Goal: Obtain resource: Obtain resource

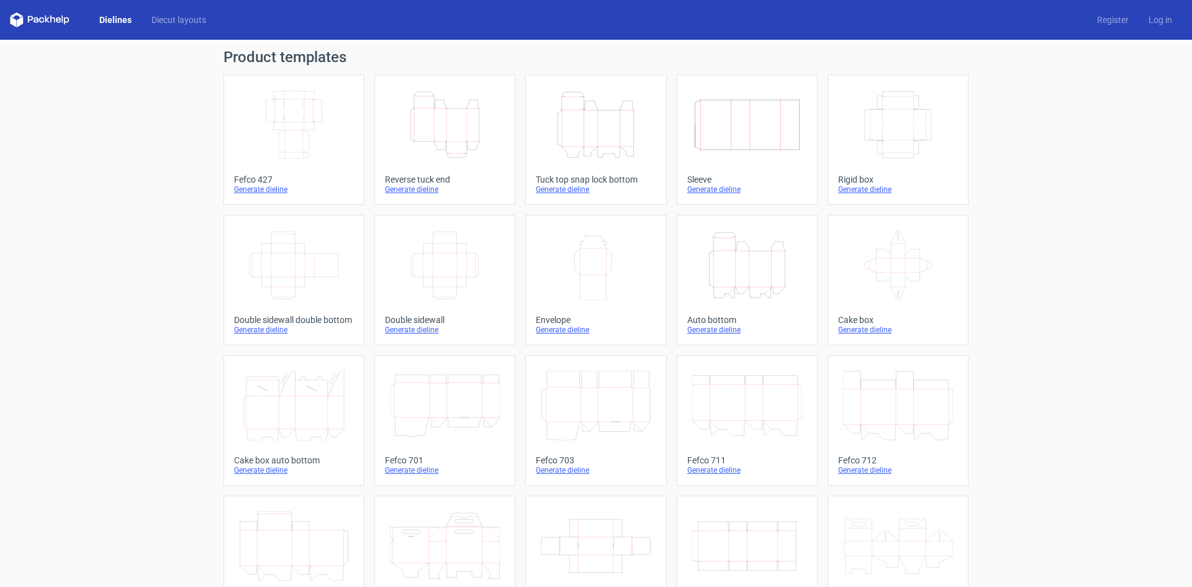
click at [757, 268] on icon "Height Depth Width" at bounding box center [747, 265] width 110 height 70
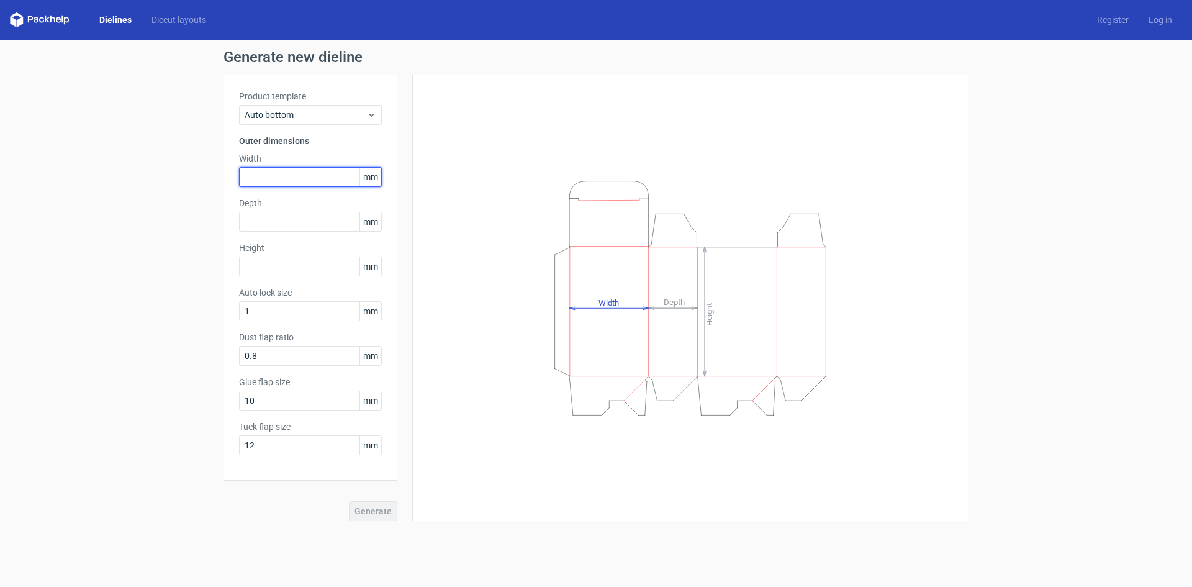
click at [257, 176] on input "text" at bounding box center [310, 177] width 143 height 20
type input "75"
click at [271, 217] on input "text" at bounding box center [310, 222] width 143 height 20
type input "75"
click at [305, 266] on input "text" at bounding box center [310, 266] width 143 height 20
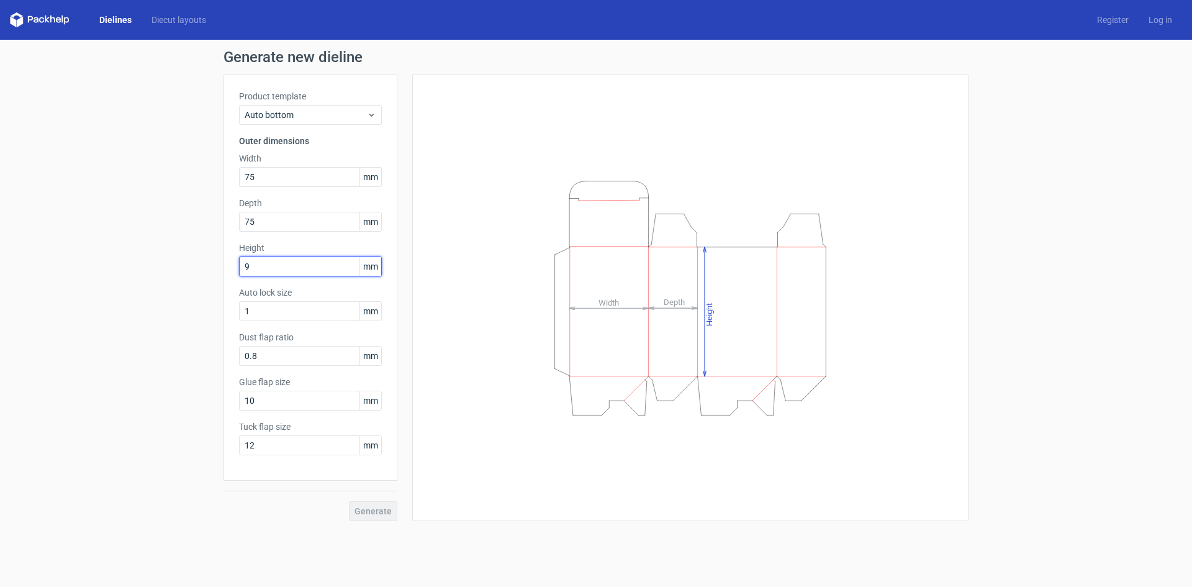
click at [263, 259] on input "9" at bounding box center [310, 266] width 143 height 20
type input "39"
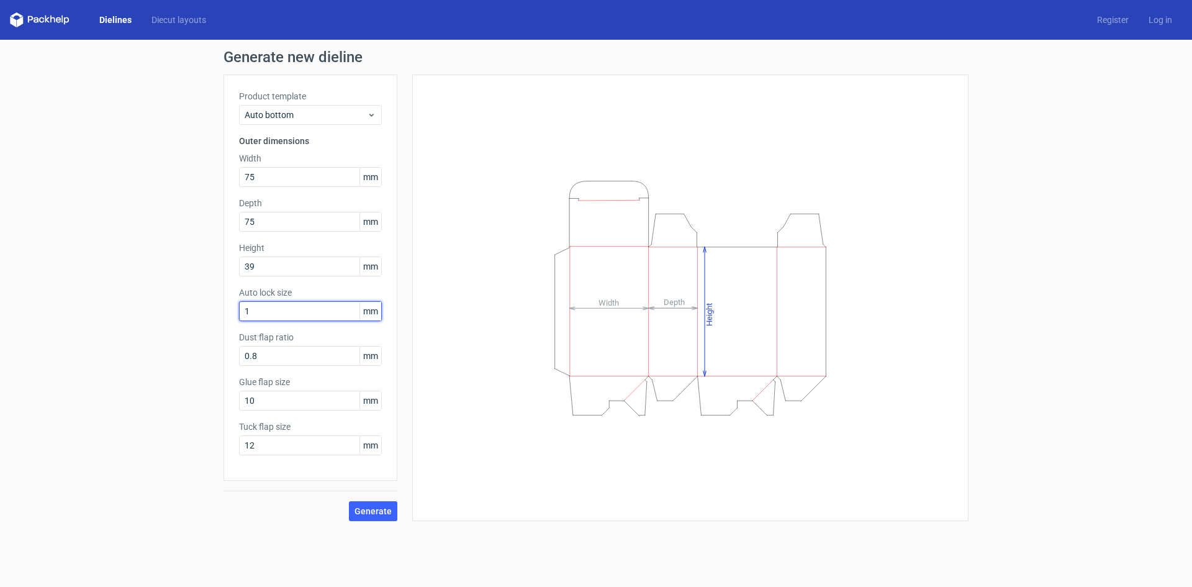
click at [276, 308] on input "1" at bounding box center [310, 311] width 143 height 20
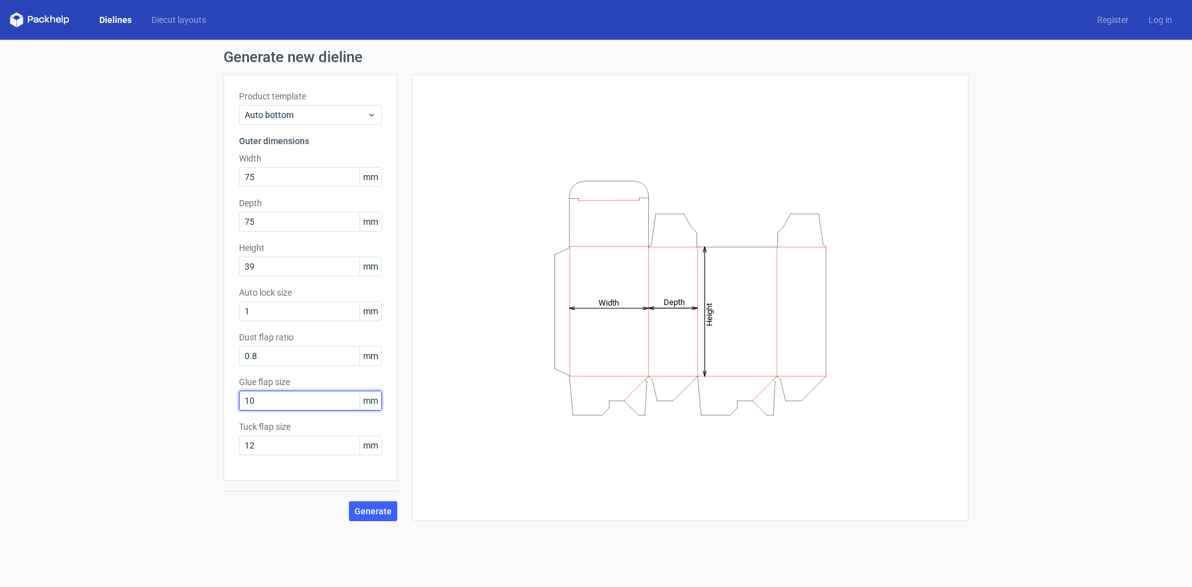
drag, startPoint x: 232, startPoint y: 402, endPoint x: 225, endPoint y: 404, distance: 7.7
click at [225, 404] on div "Product template Auto bottom Outer dimensions Width 75 mm Depth 75 mm Height 39…" at bounding box center [311, 278] width 174 height 406
type input "15"
click at [296, 450] on input "12" at bounding box center [310, 445] width 143 height 20
click at [370, 509] on span "Generate" at bounding box center [373, 511] width 37 height 9
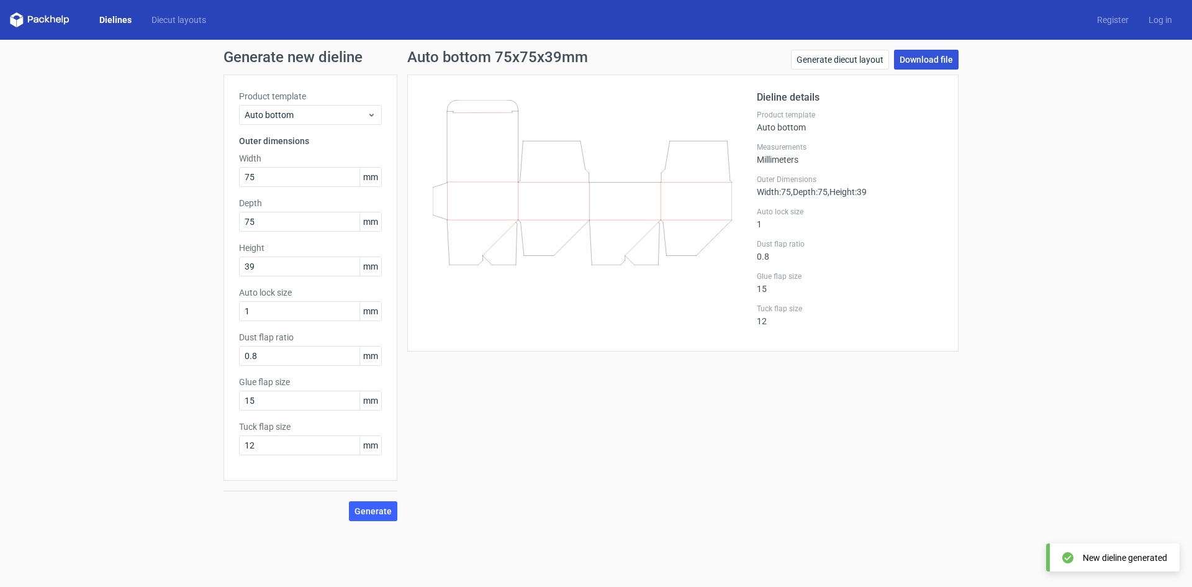
click at [919, 62] on link "Download file" at bounding box center [926, 60] width 65 height 20
click at [129, 16] on link "Dielines" at bounding box center [115, 20] width 52 height 12
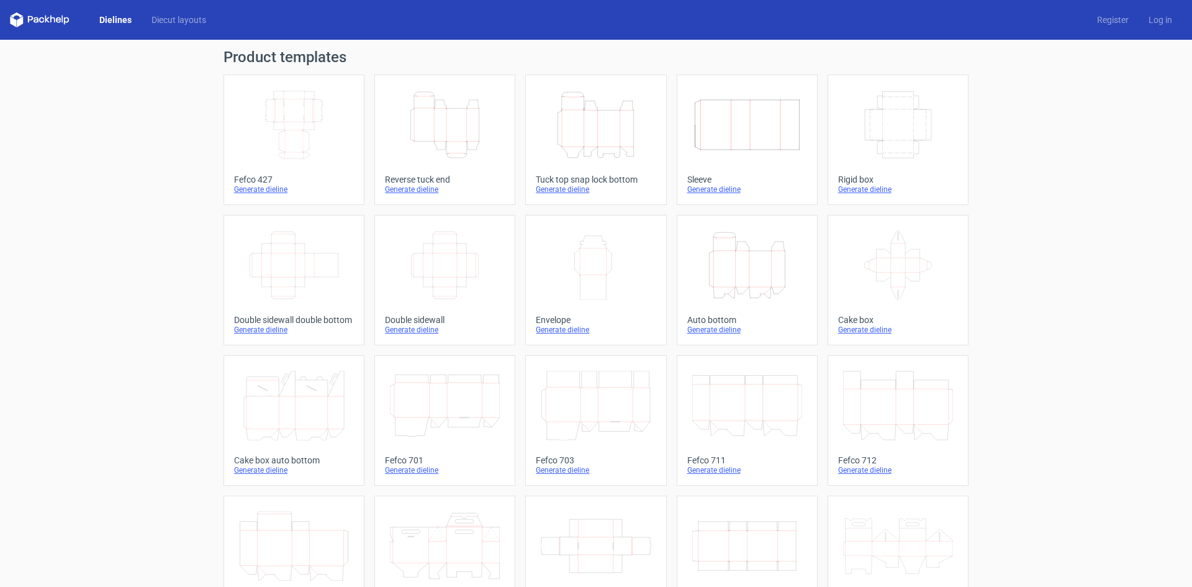
click at [716, 129] on icon "Width Depth Height" at bounding box center [747, 125] width 110 height 70
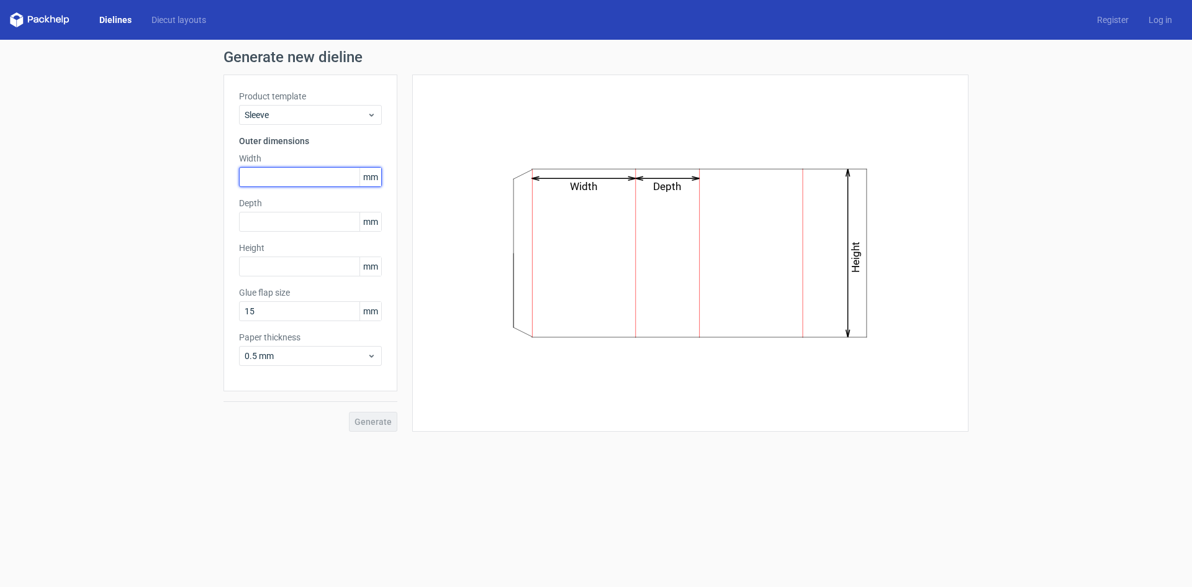
click at [260, 183] on input "text" at bounding box center [310, 177] width 143 height 20
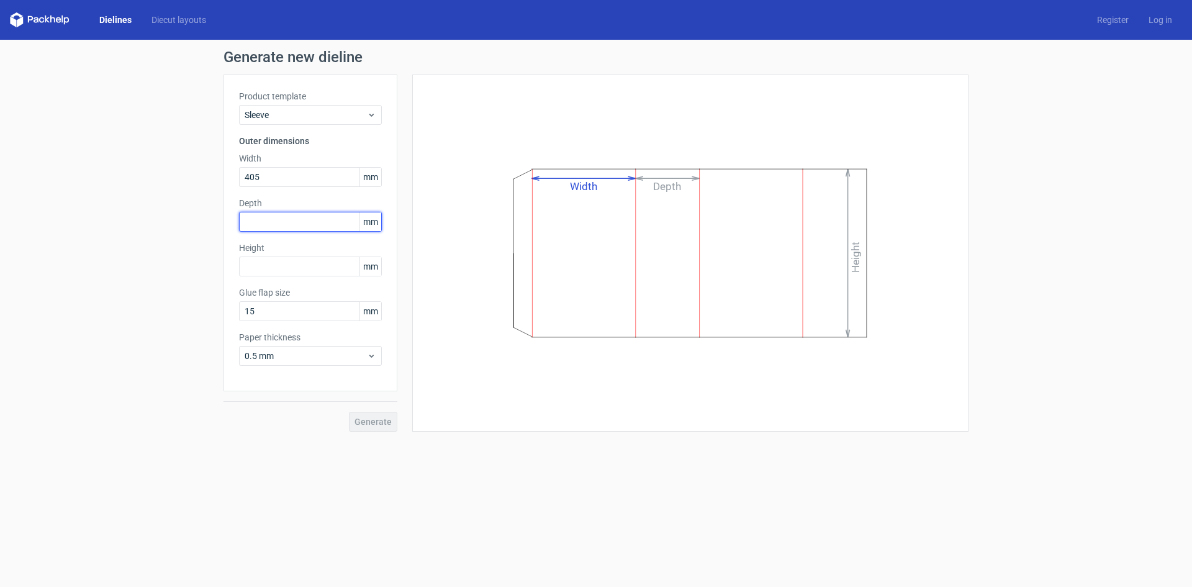
click at [275, 220] on input "text" at bounding box center [310, 222] width 143 height 20
click at [289, 177] on input "405" at bounding box center [310, 177] width 143 height 20
click at [290, 177] on input "405" at bounding box center [310, 177] width 143 height 20
type input "107"
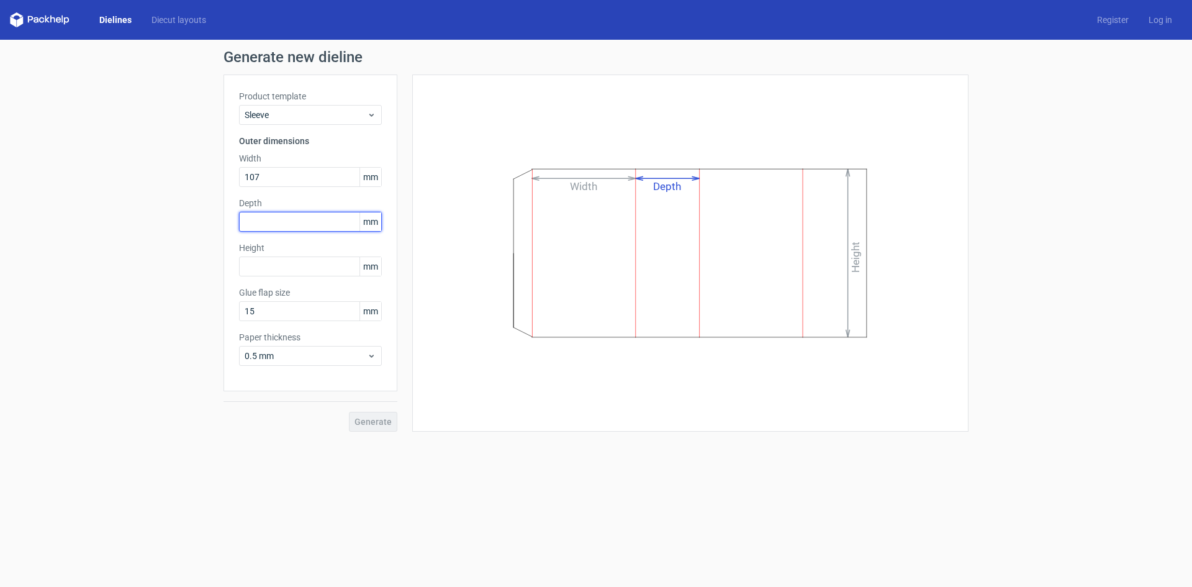
click at [273, 222] on input "text" at bounding box center [310, 222] width 143 height 20
type input "46"
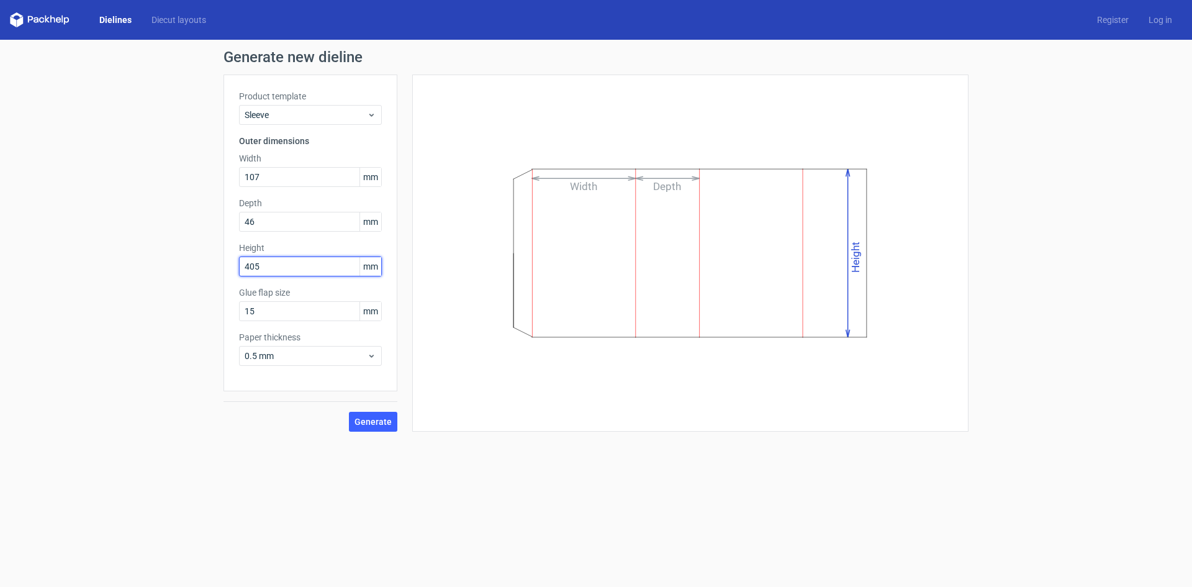
type input "405"
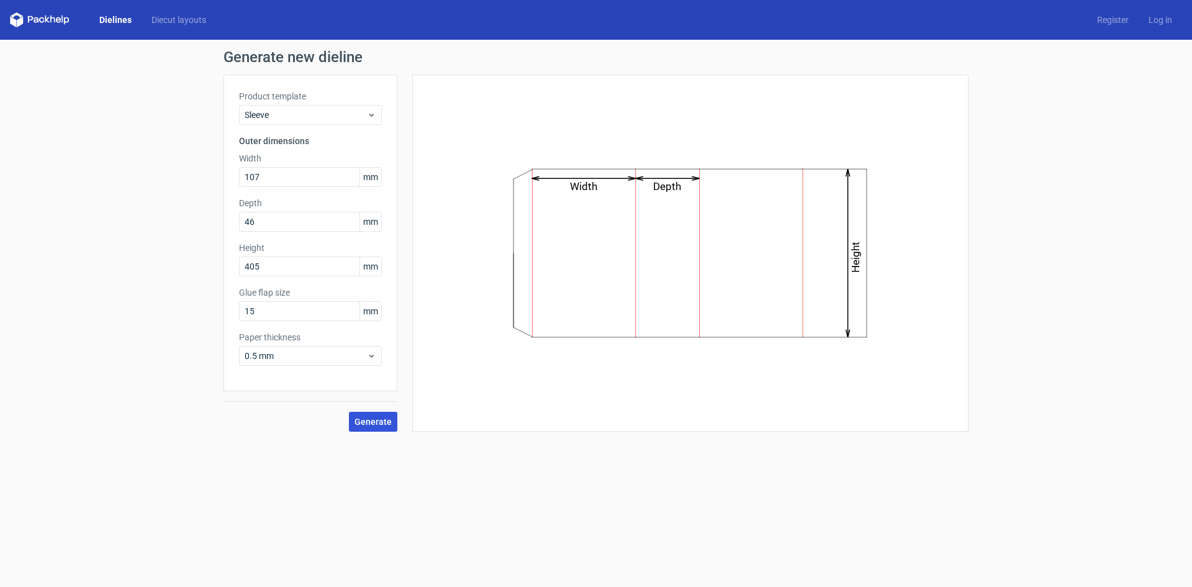
click at [369, 427] on button "Generate" at bounding box center [373, 422] width 48 height 20
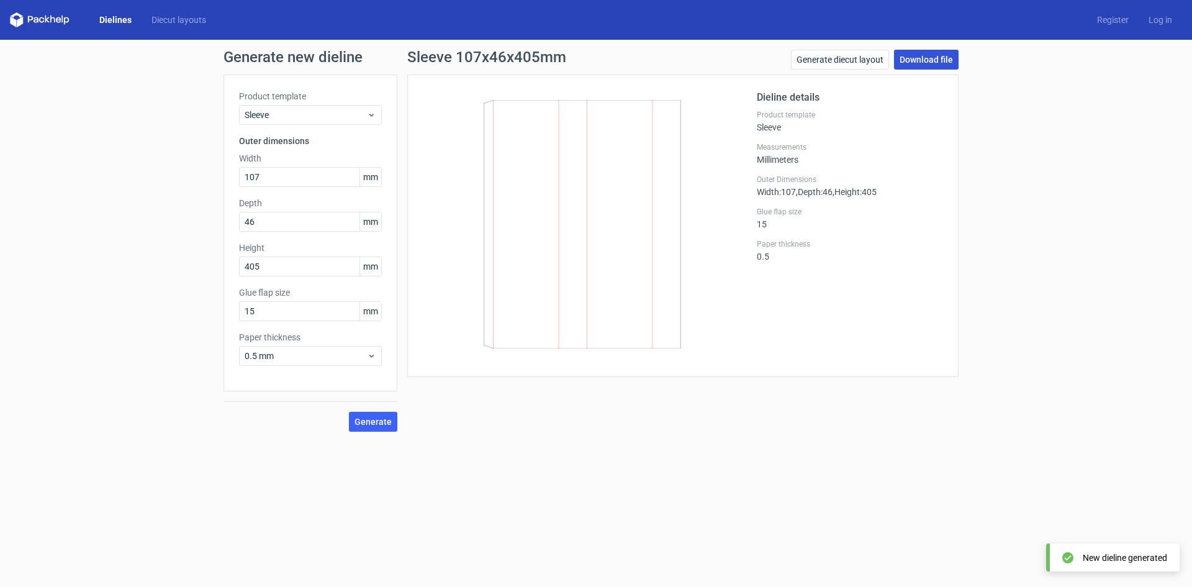
click at [929, 62] on link "Download file" at bounding box center [926, 60] width 65 height 20
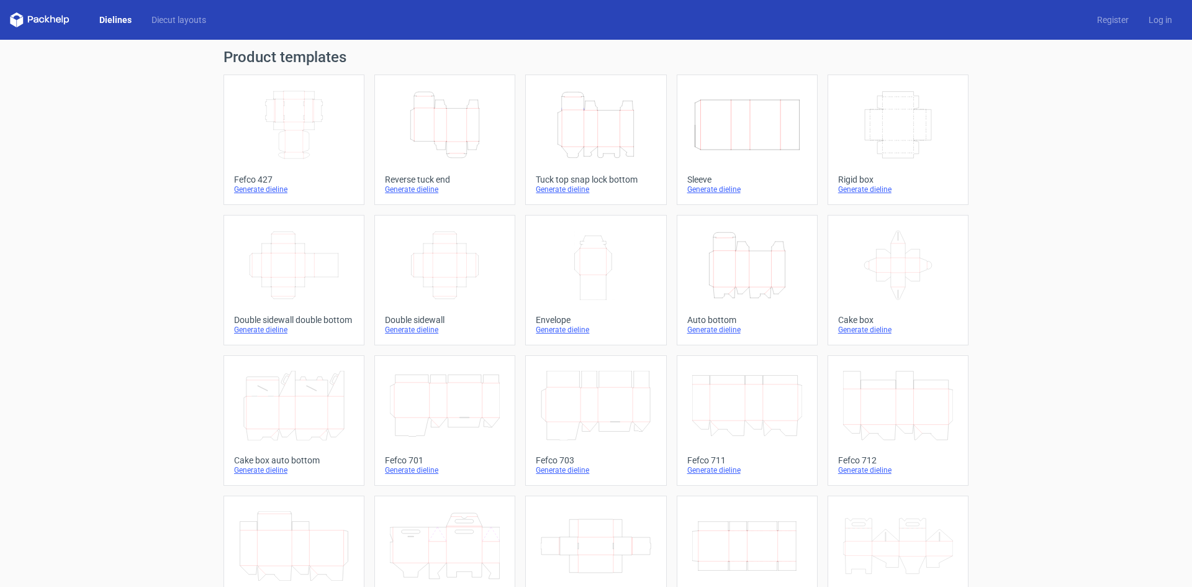
click at [884, 107] on icon "Width Depth Height" at bounding box center [898, 125] width 110 height 70
click at [478, 269] on icon "Width Depth Height" at bounding box center [445, 265] width 110 height 70
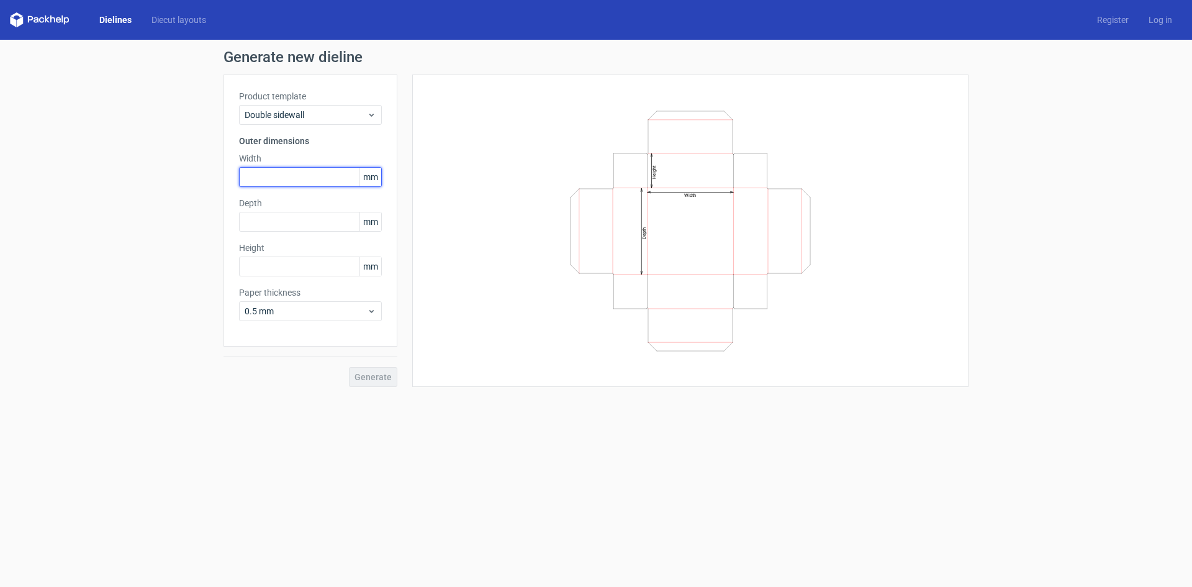
click at [296, 182] on input "text" at bounding box center [310, 177] width 143 height 20
type input "280"
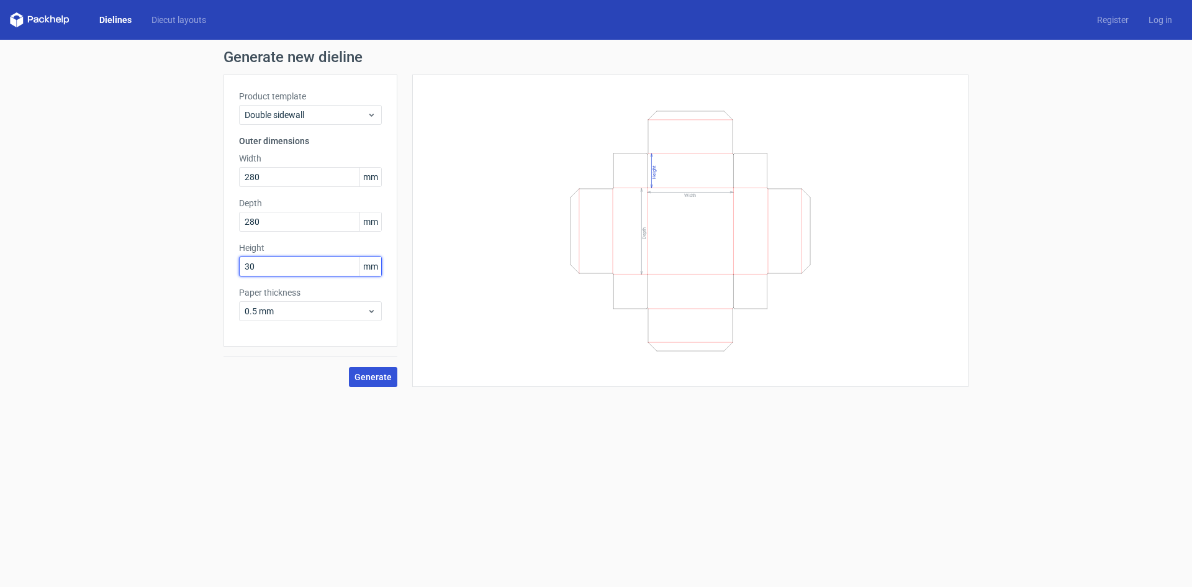
type input "30"
click at [376, 374] on span "Generate" at bounding box center [373, 377] width 37 height 9
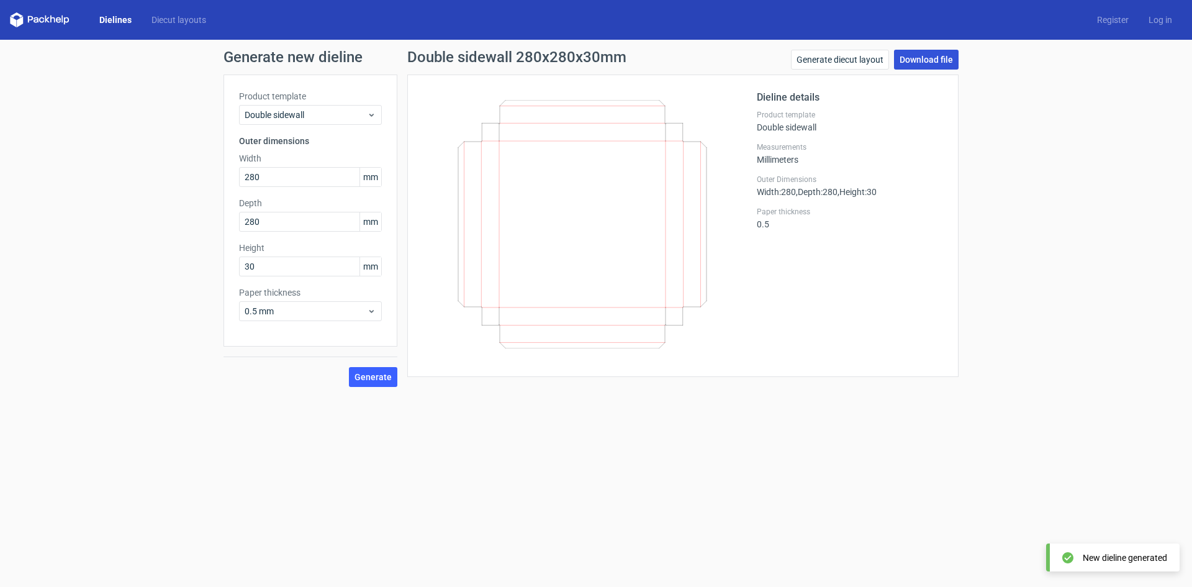
click at [913, 63] on link "Download file" at bounding box center [926, 60] width 65 height 20
